Goal: Navigation & Orientation: Go to known website

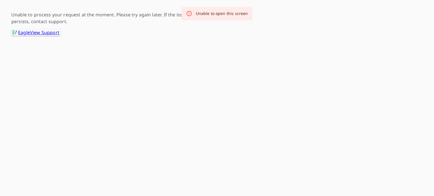
click at [46, 33] on link ".favicon_svg__cls-1{fill:#8ccc4c}.favicon_svg__cls-2{fill:#0098c5} EagleView Su…" at bounding box center [35, 32] width 49 height 7
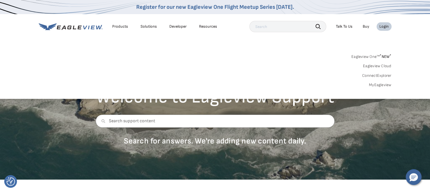
click at [377, 84] on link "MyEagleview" at bounding box center [380, 85] width 23 height 5
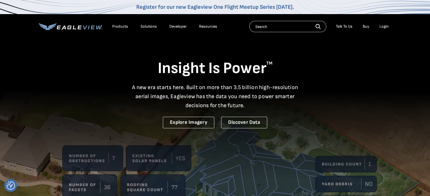
click at [386, 28] on div "Login" at bounding box center [383, 26] width 9 height 5
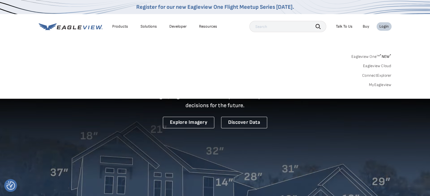
click at [380, 87] on link "MyEagleview" at bounding box center [380, 85] width 23 height 5
